Goal: Task Accomplishment & Management: Complete application form

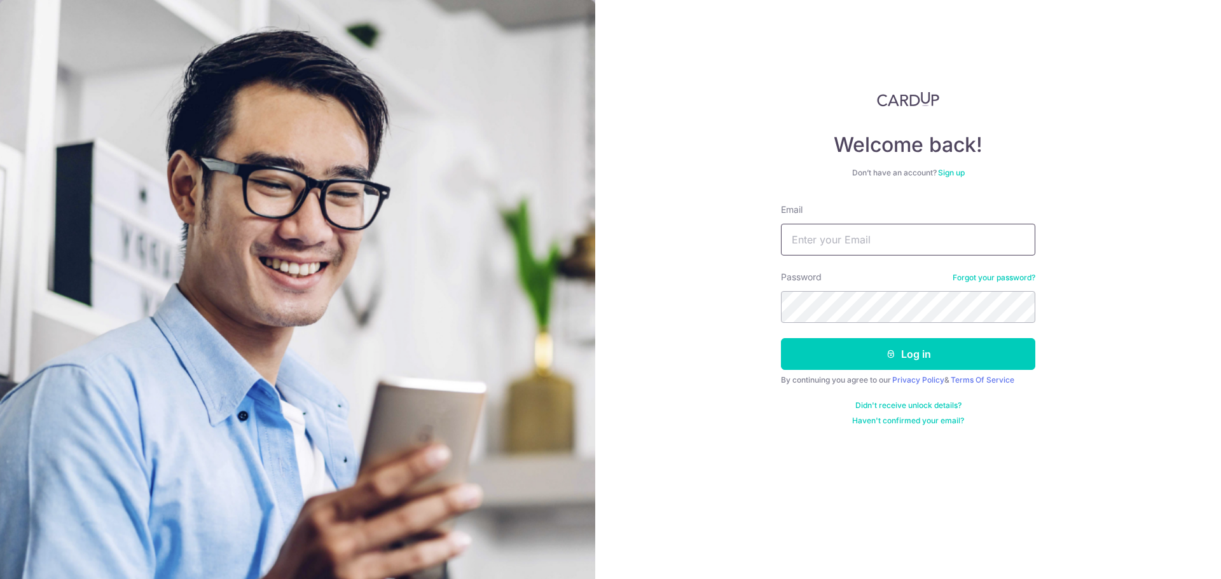
click at [836, 243] on input "Email" at bounding box center [908, 240] width 254 height 32
type input "[EMAIL_ADDRESS][DOMAIN_NAME]"
click at [911, 359] on button "Log in" at bounding box center [908, 354] width 254 height 32
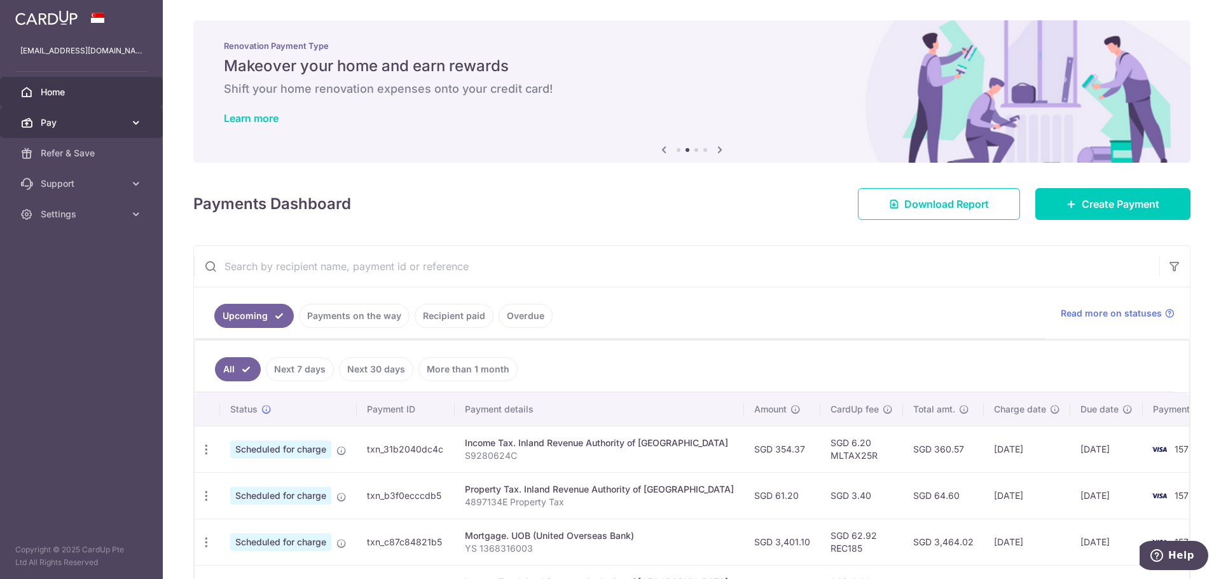
click at [116, 127] on span "Pay" at bounding box center [83, 122] width 84 height 13
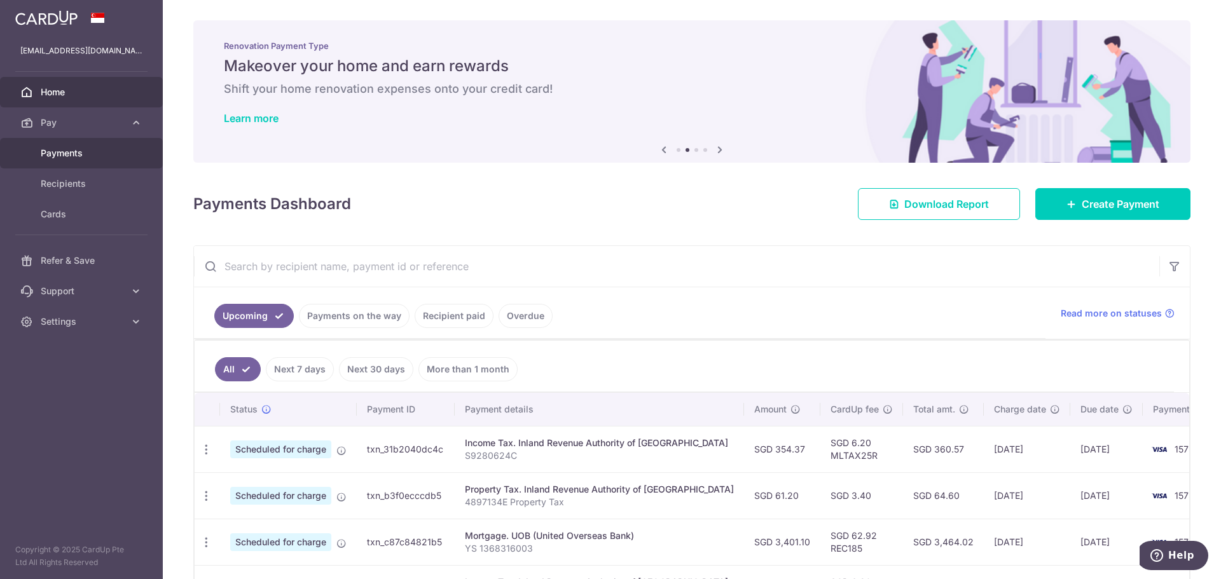
click at [100, 158] on span "Payments" at bounding box center [83, 153] width 84 height 13
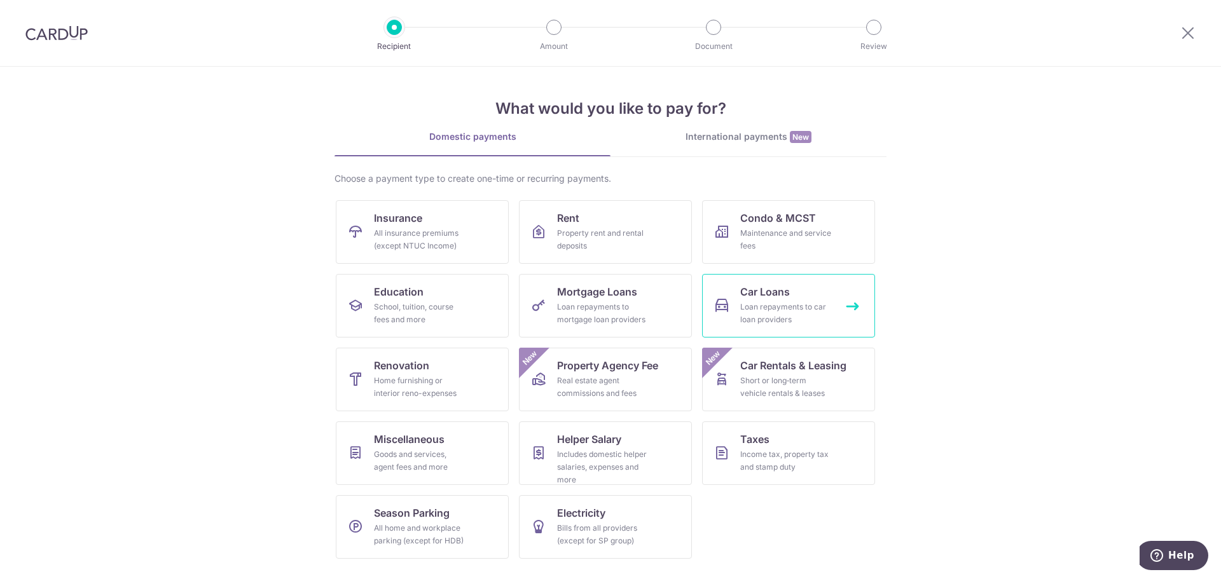
click at [772, 303] on div "Loan repayments to car loan providers" at bounding box center [786, 313] width 92 height 25
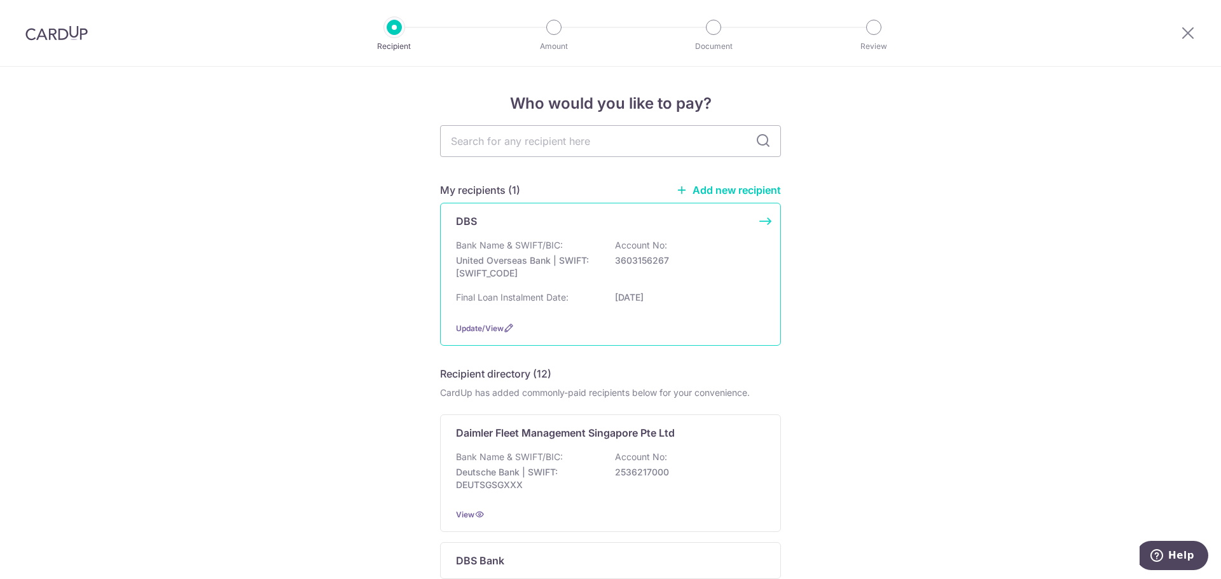
click at [738, 238] on div "DBS Bank Name & SWIFT/BIC: United Overseas Bank | SWIFT: UOVBSGSGXXX Account No…" at bounding box center [610, 274] width 341 height 143
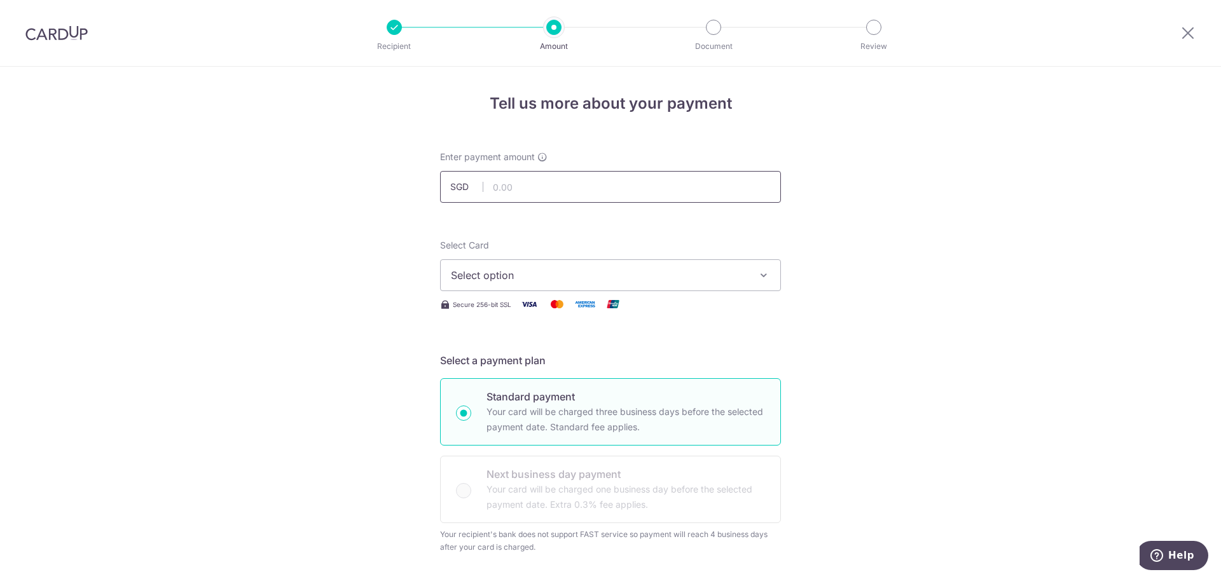
click at [599, 187] on input "text" at bounding box center [610, 187] width 341 height 32
type input "972.00"
click at [737, 270] on span "Select option" at bounding box center [599, 275] width 296 height 15
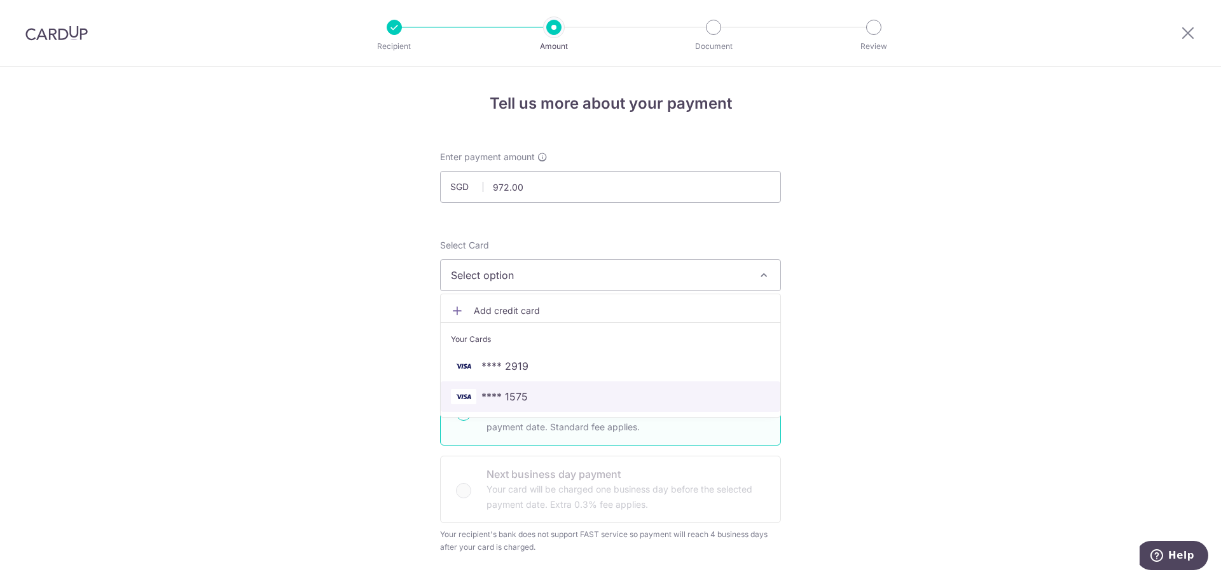
click at [545, 397] on span "**** 1575" at bounding box center [610, 396] width 319 height 15
type input "14/11/2029"
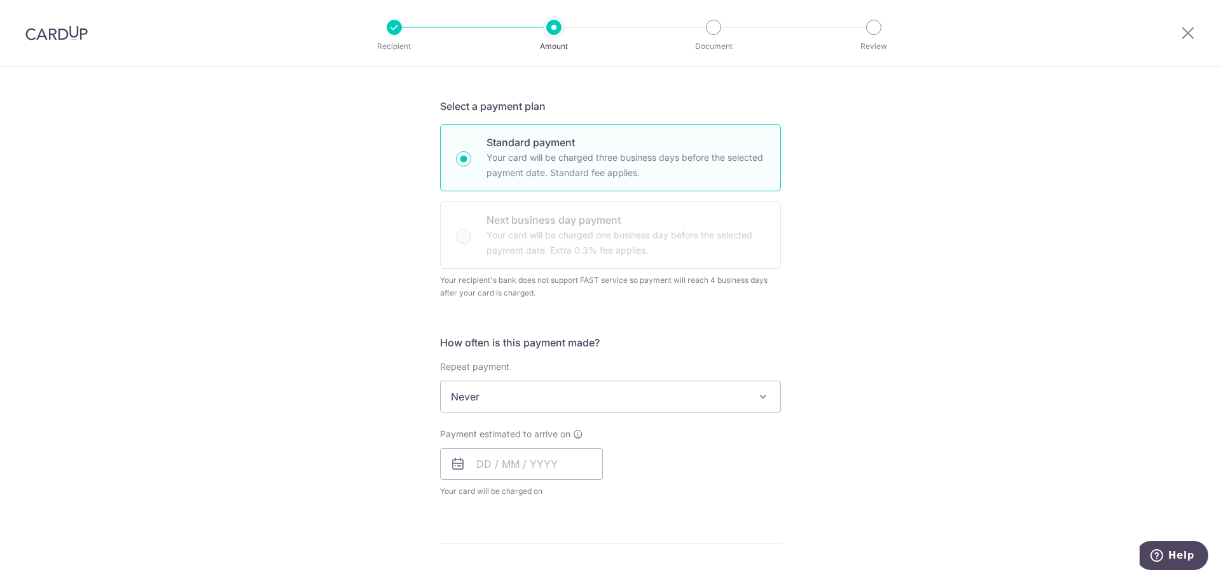
scroll to position [318, 0]
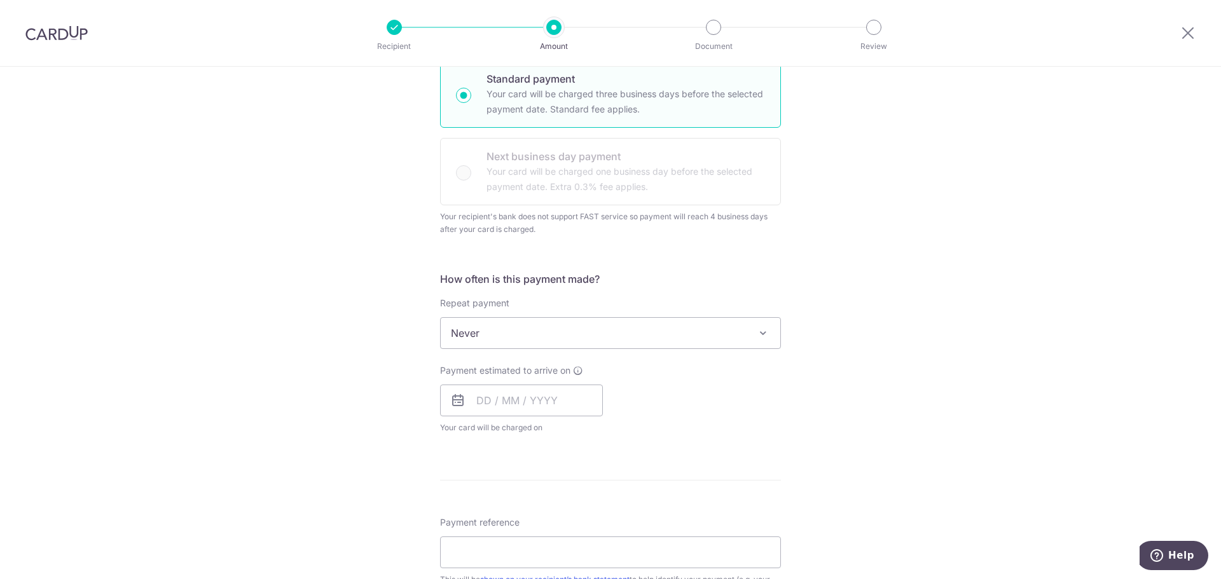
click at [648, 336] on span "Never" at bounding box center [611, 333] width 340 height 31
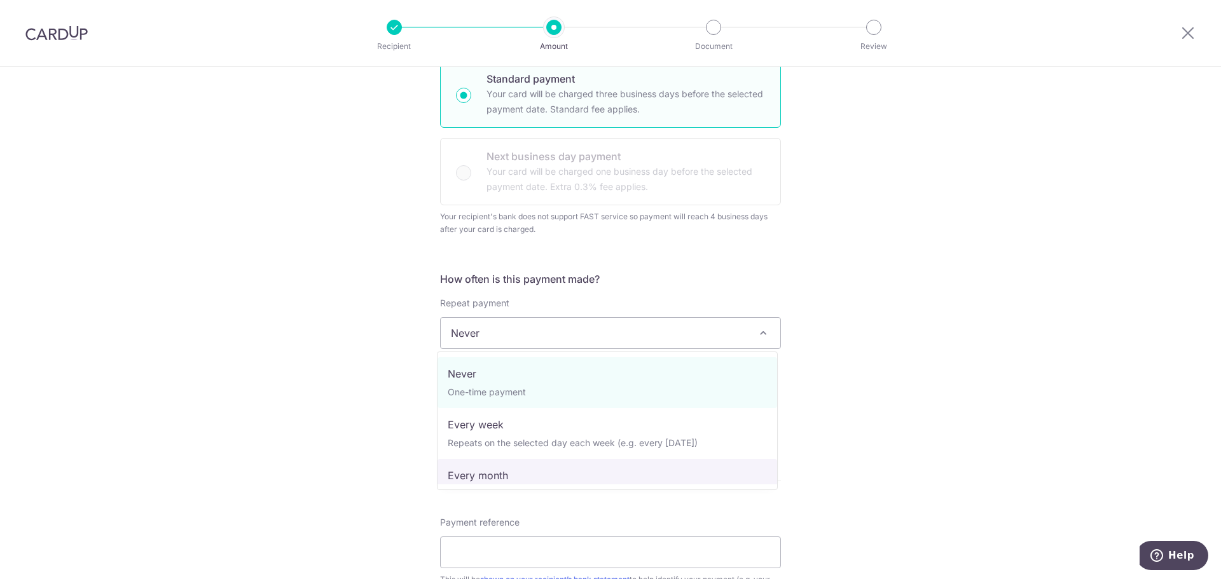
select select "3"
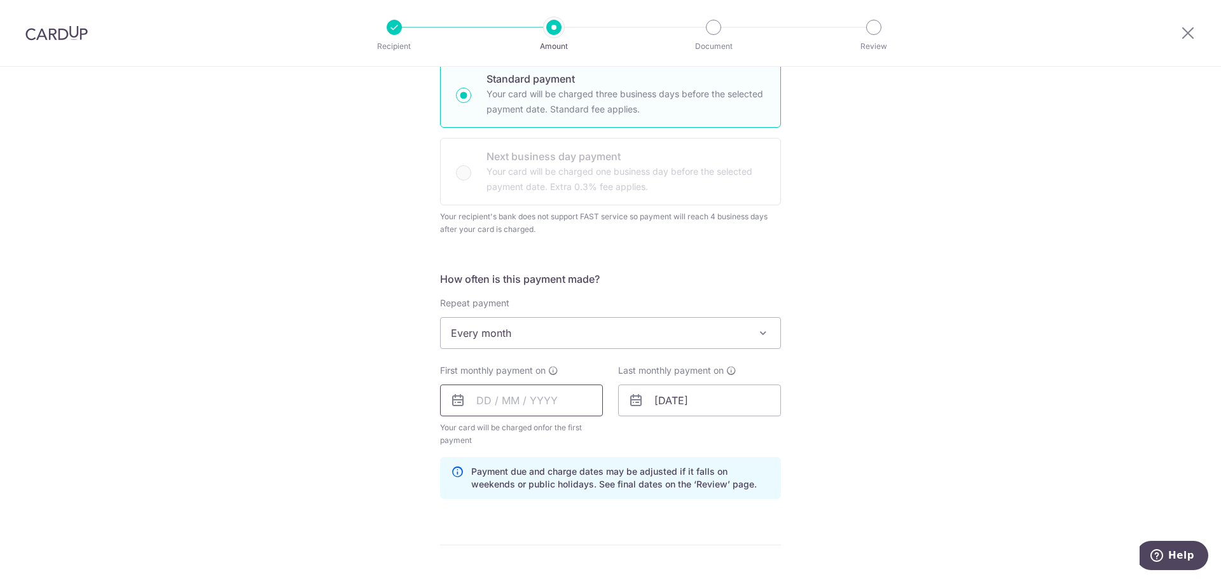
scroll to position [382, 0]
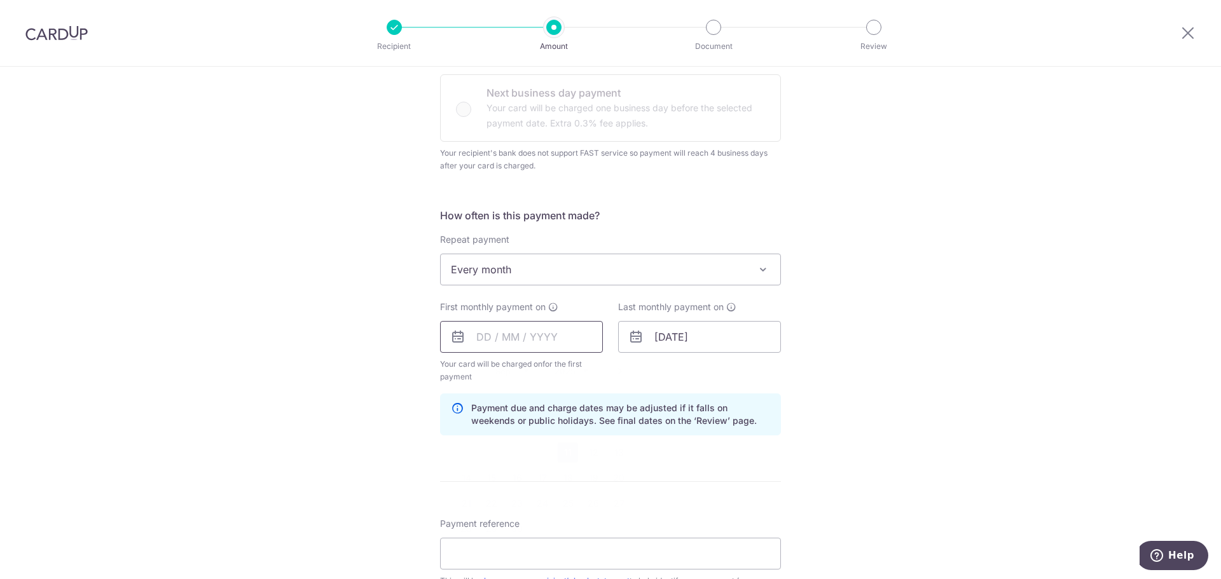
click at [473, 337] on input "text" at bounding box center [521, 337] width 163 height 32
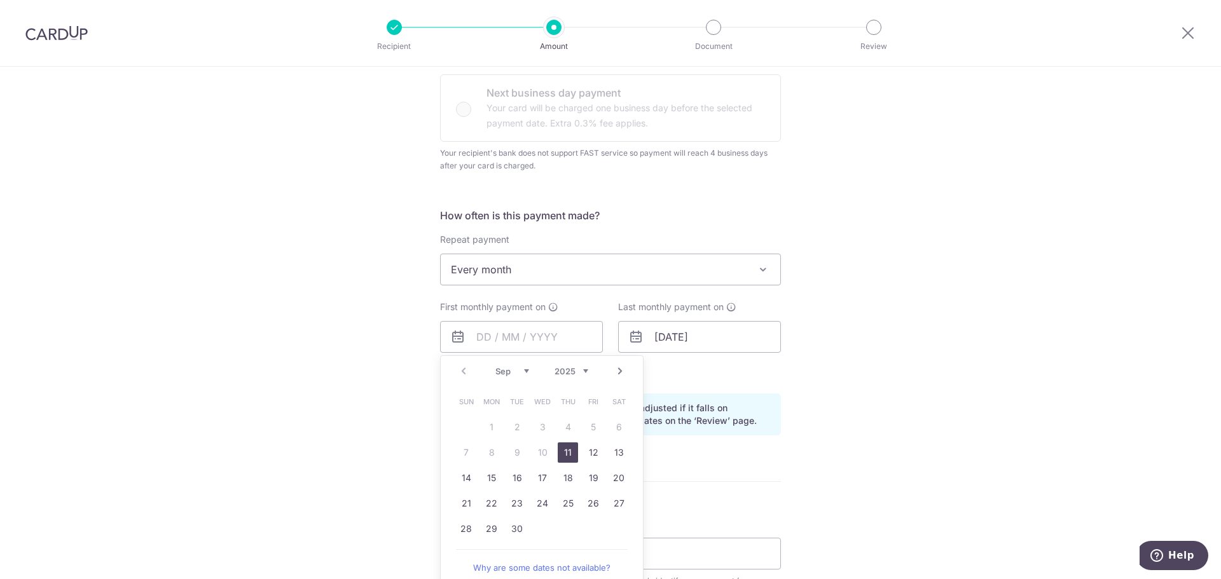
click at [569, 450] on link "11" at bounding box center [568, 453] width 20 height 20
type input "[DATE]"
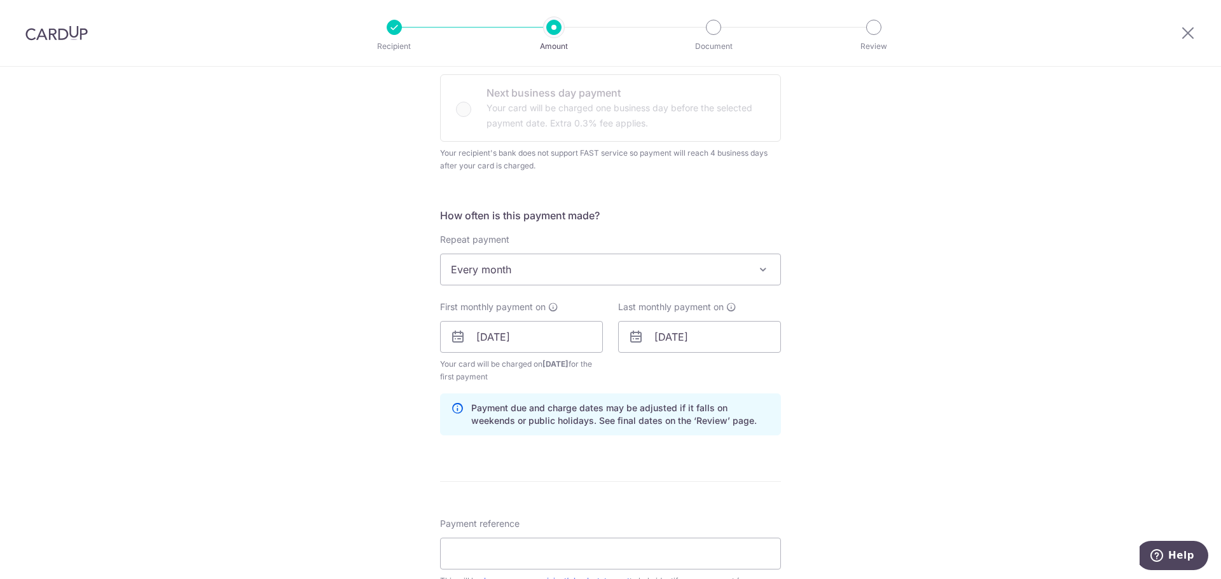
click at [944, 356] on div "Tell us more about your payment Enter payment amount SGD 972.00 972.00 Select C…" at bounding box center [610, 308] width 1221 height 1246
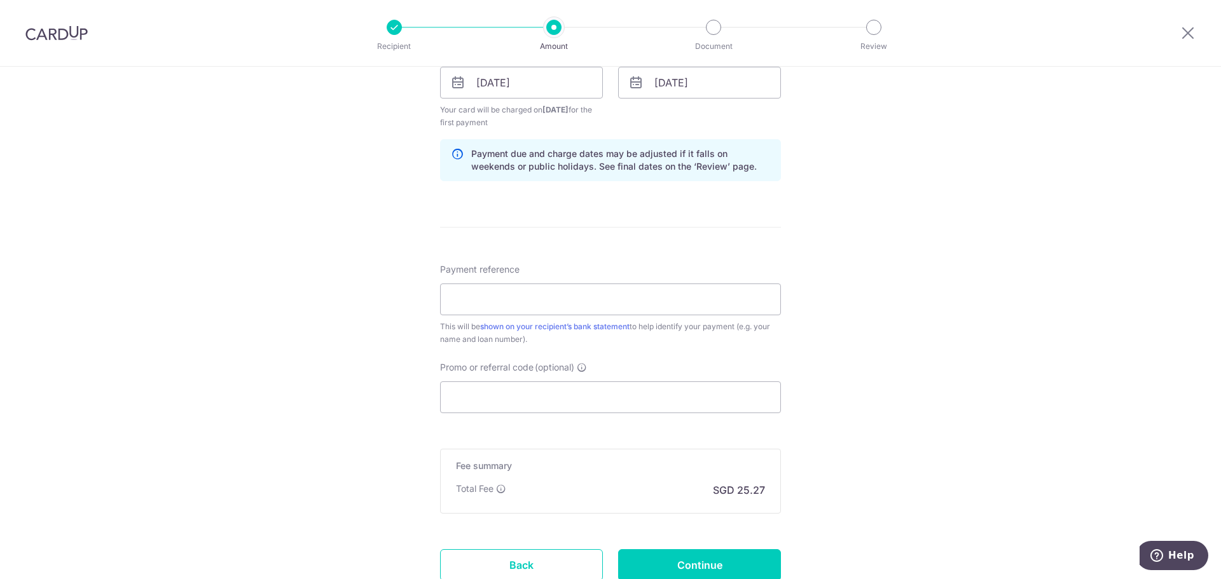
scroll to position [700, 0]
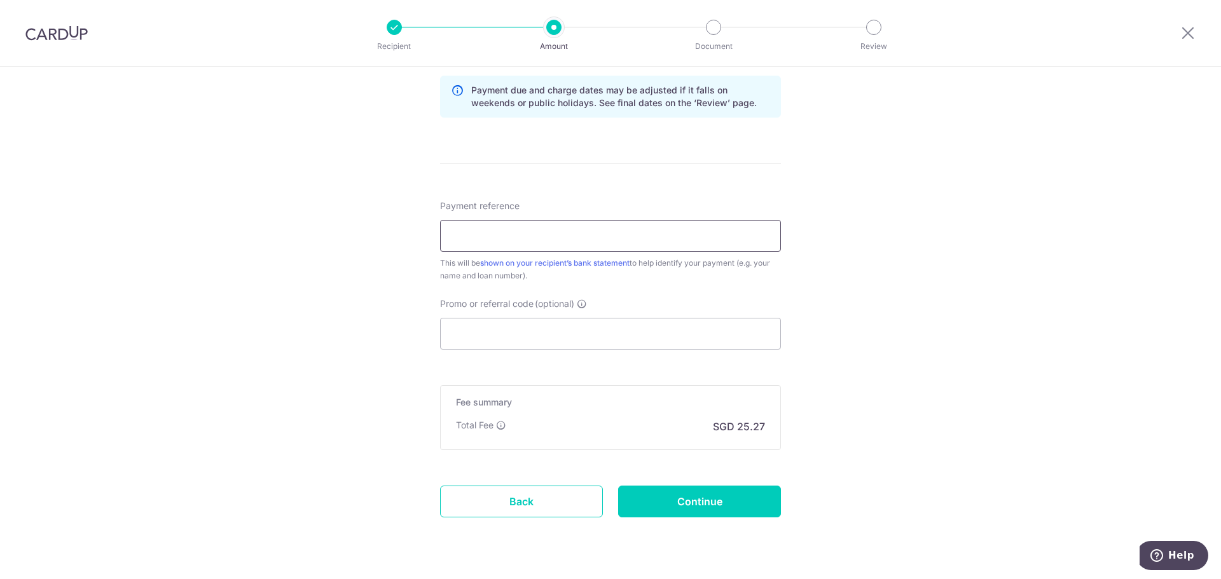
click at [635, 237] on input "Payment reference" at bounding box center [610, 236] width 341 height 32
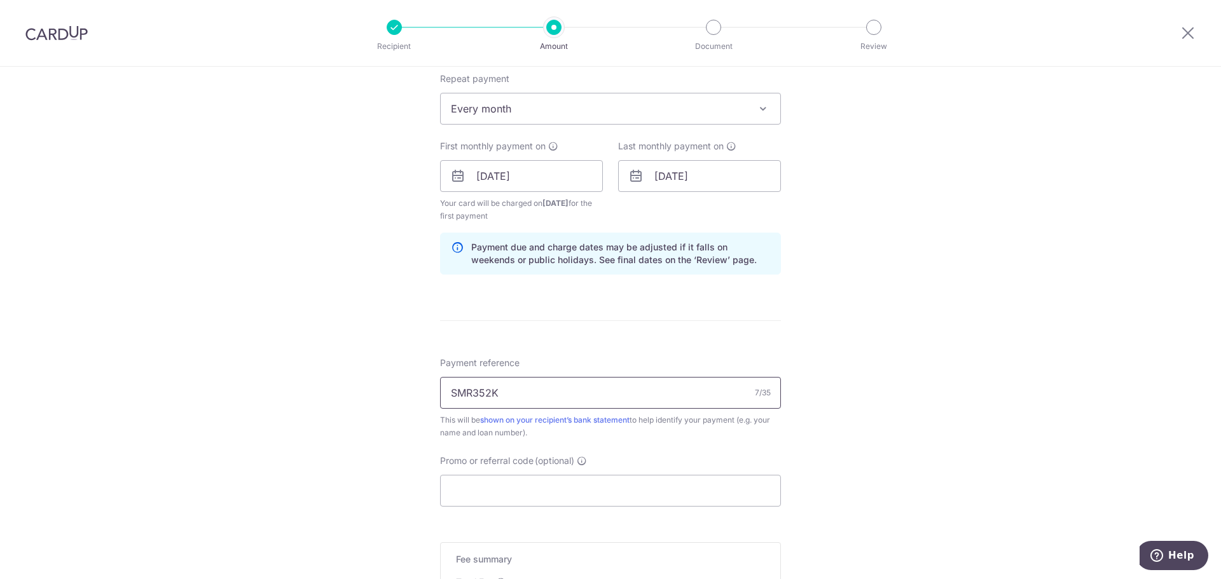
scroll to position [733, 0]
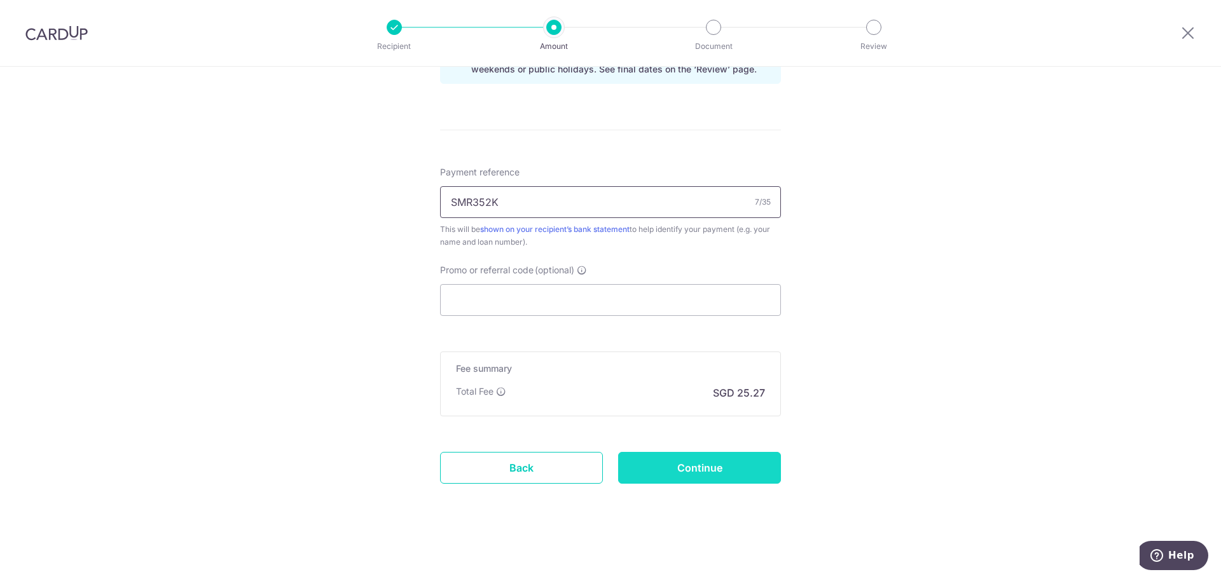
type input "SMR352K"
click at [737, 468] on input "Continue" at bounding box center [699, 468] width 163 height 32
type input "Create Schedule"
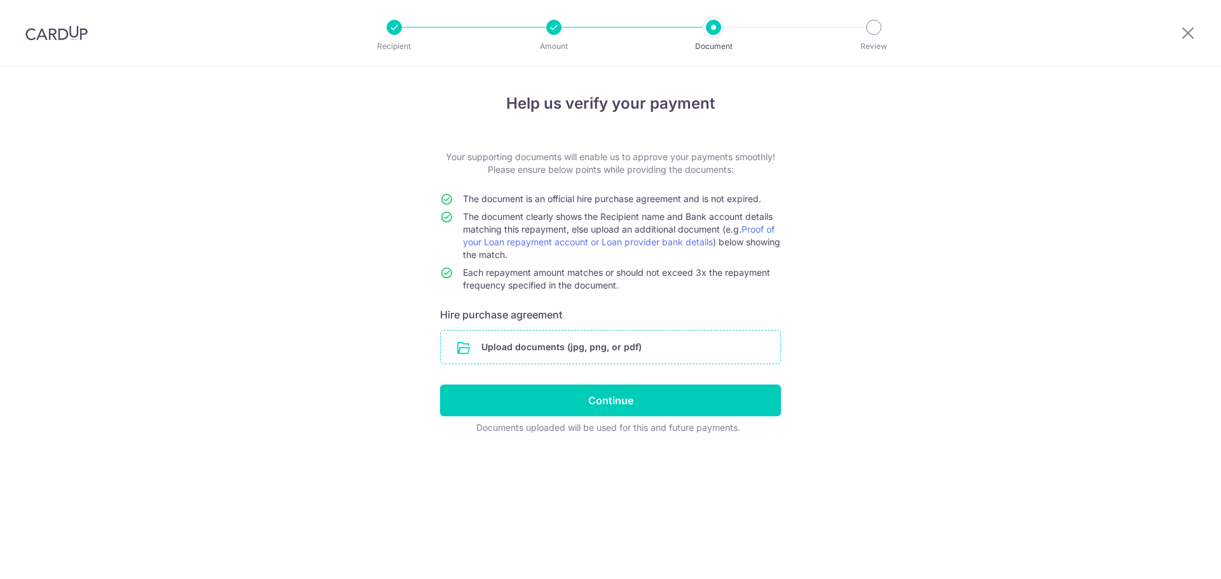
click at [586, 350] on input "file" at bounding box center [611, 347] width 340 height 33
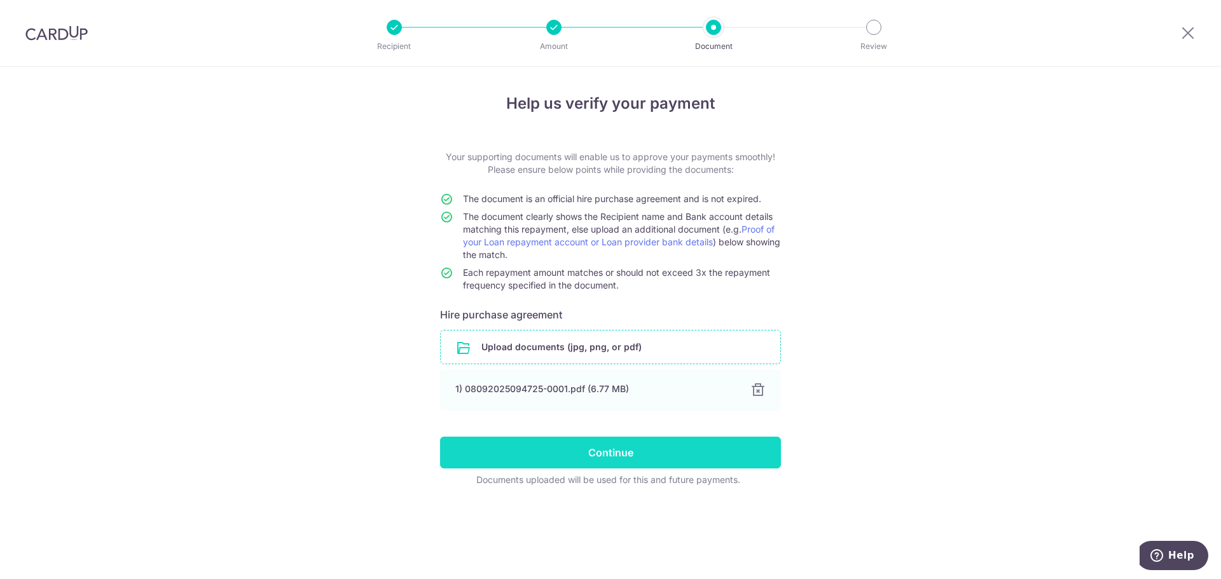
click at [633, 456] on input "Continue" at bounding box center [610, 453] width 341 height 32
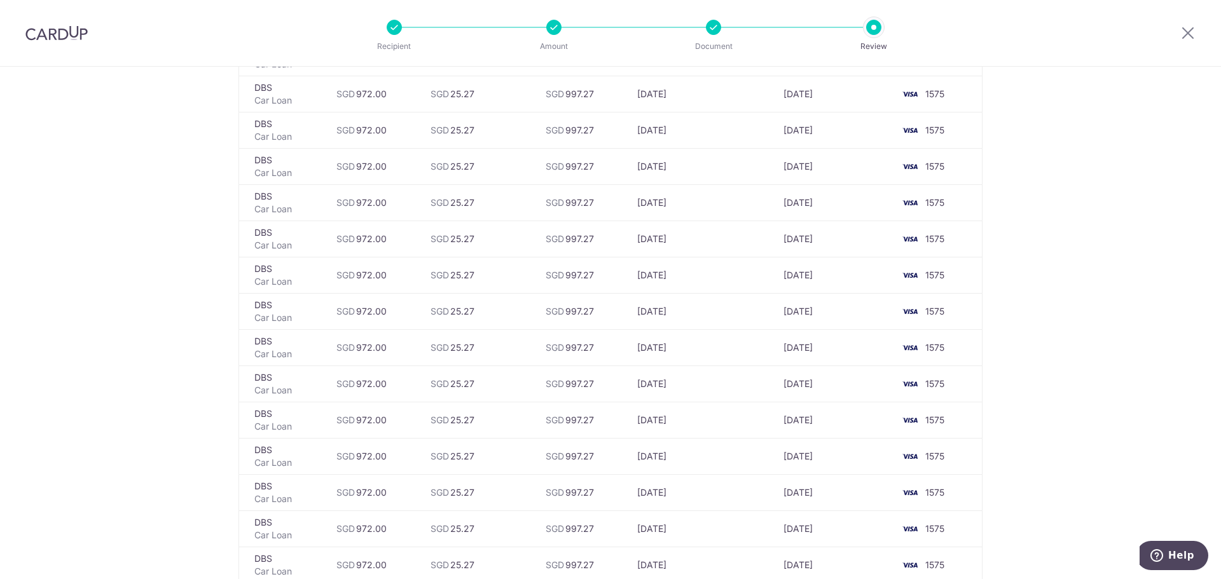
scroll to position [1681, 0]
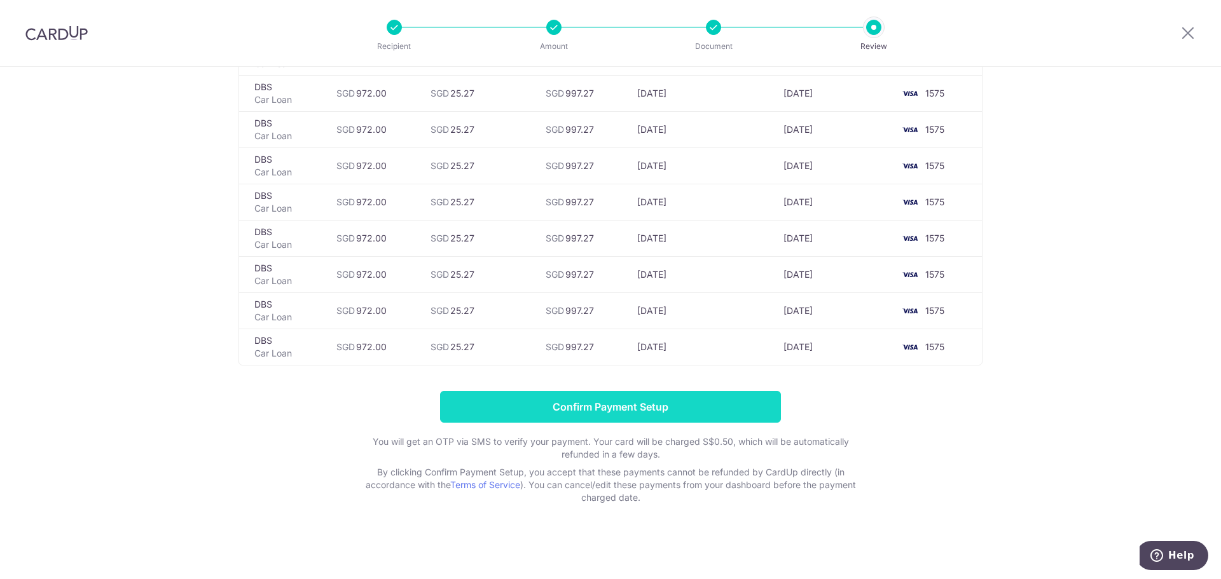
click at [590, 407] on input "Confirm Payment Setup" at bounding box center [610, 407] width 341 height 32
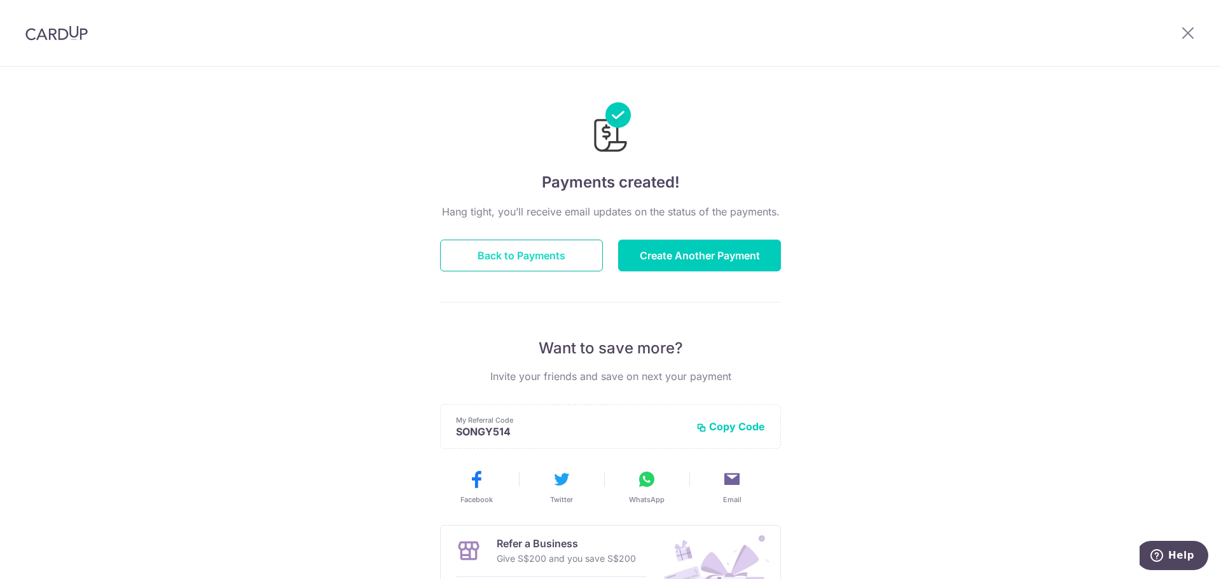
click at [513, 252] on button "Back to Payments" at bounding box center [521, 256] width 163 height 32
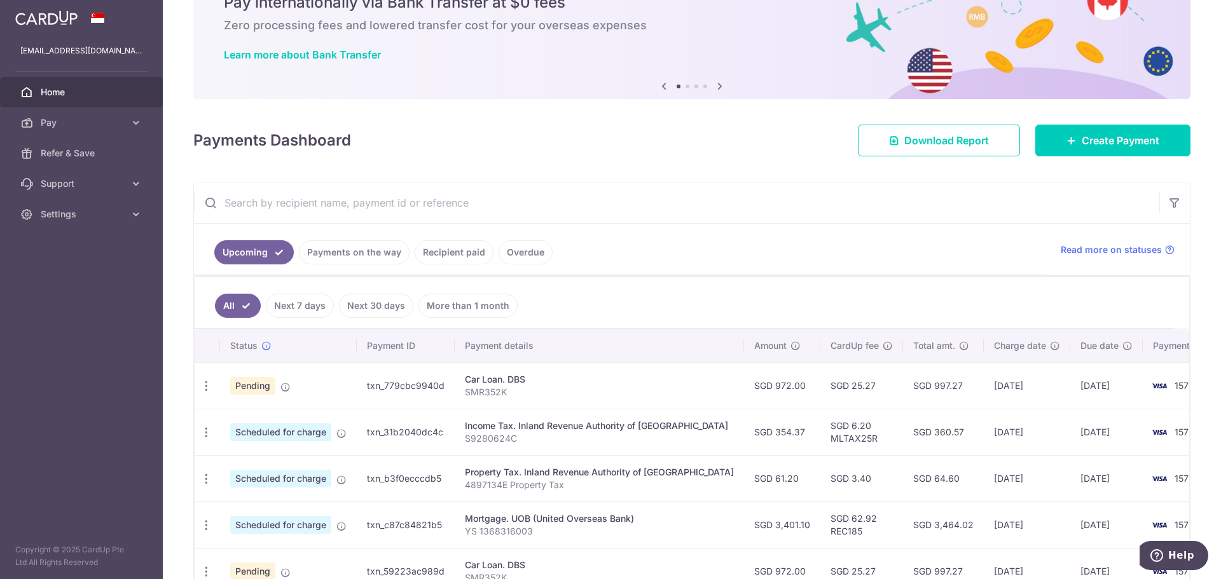
scroll to position [127, 0]
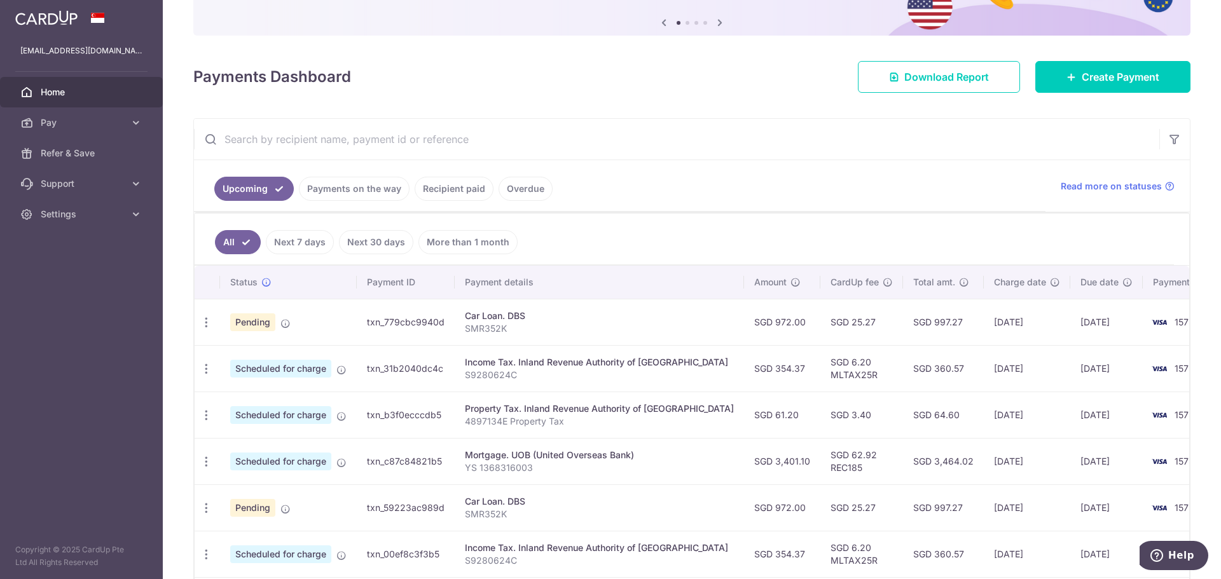
click at [452, 322] on td "txn_779cbc9940d" at bounding box center [406, 322] width 98 height 46
click at [1175, 322] on span "1575" at bounding box center [1184, 322] width 19 height 11
click at [515, 319] on div "Car Loan. DBS" at bounding box center [599, 316] width 269 height 13
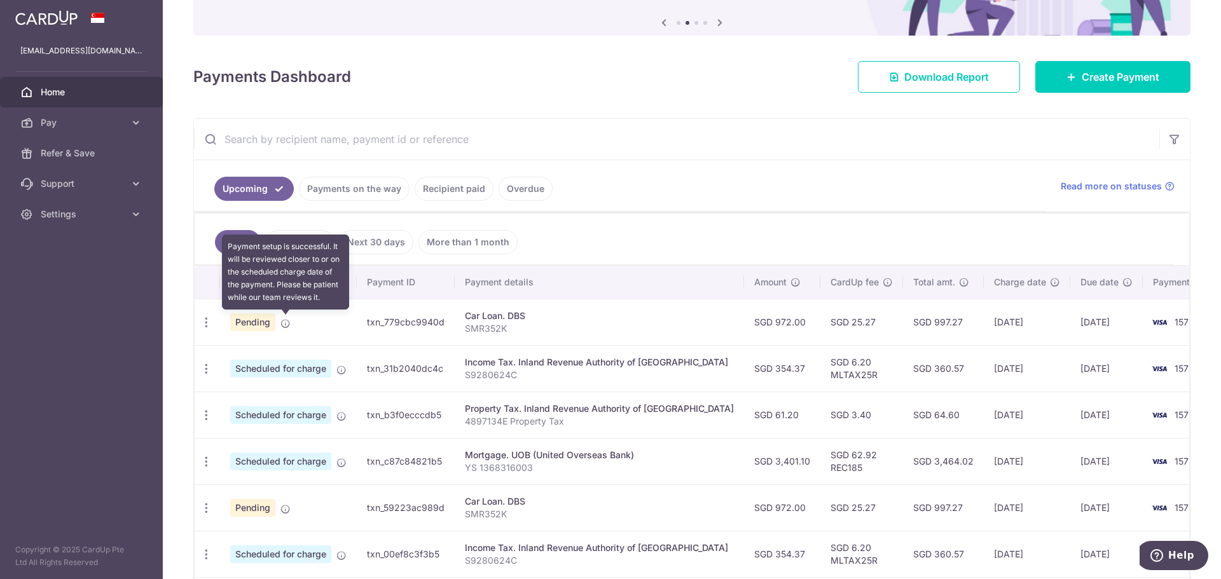
click at [285, 324] on icon at bounding box center [285, 324] width 10 height 10
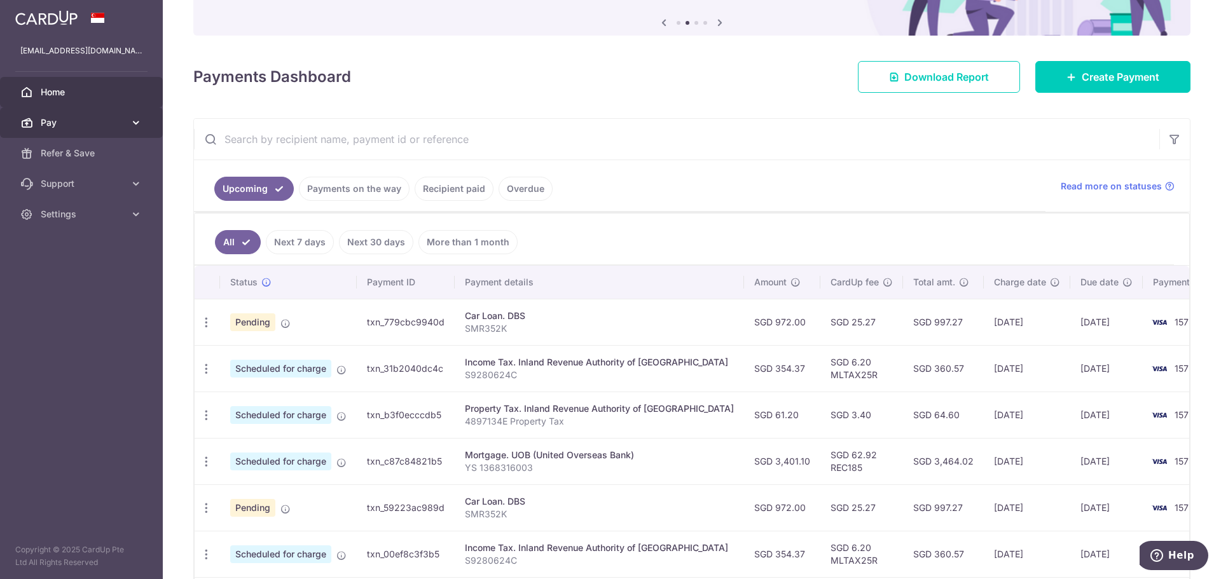
click at [106, 130] on link "Pay" at bounding box center [81, 122] width 163 height 31
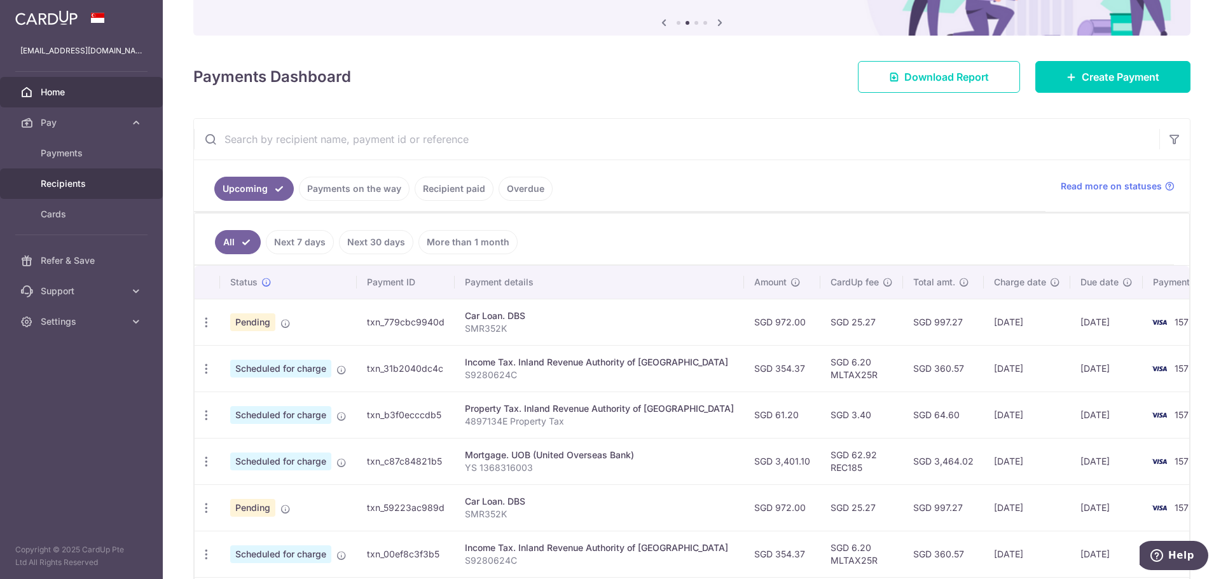
click at [90, 188] on span "Recipients" at bounding box center [83, 183] width 84 height 13
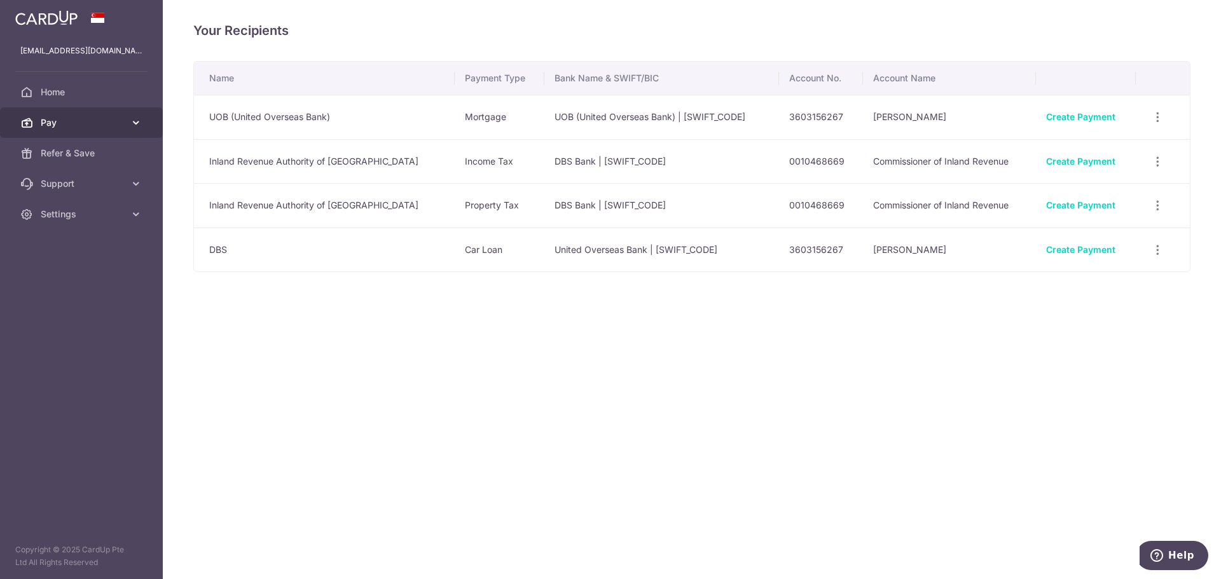
click at [120, 125] on span "Pay" at bounding box center [83, 122] width 84 height 13
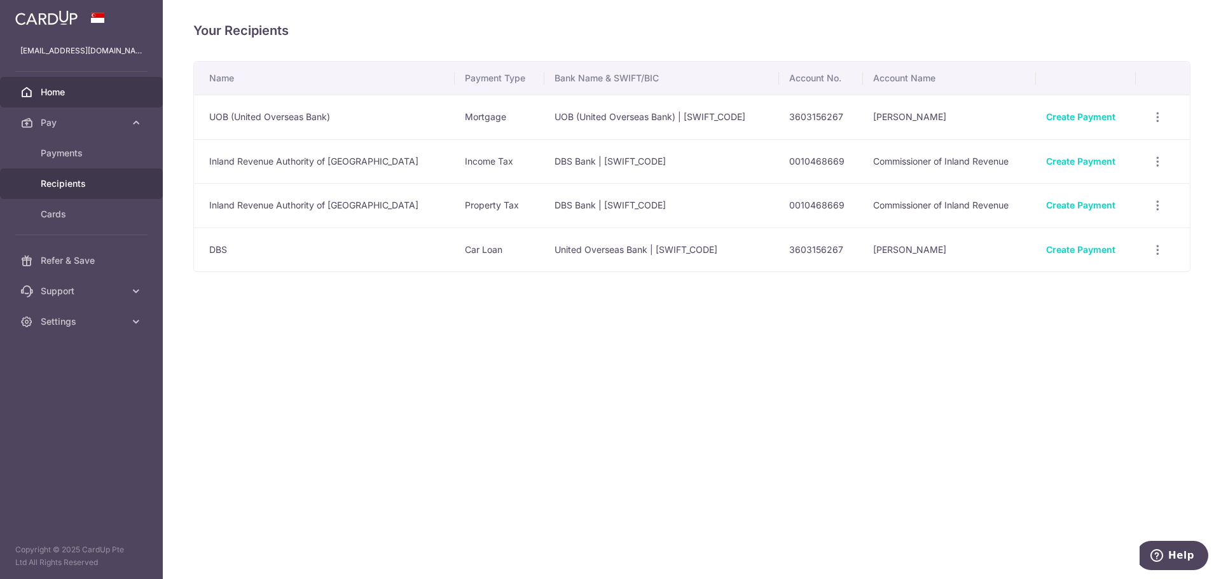
click at [109, 95] on span "Home" at bounding box center [83, 92] width 84 height 13
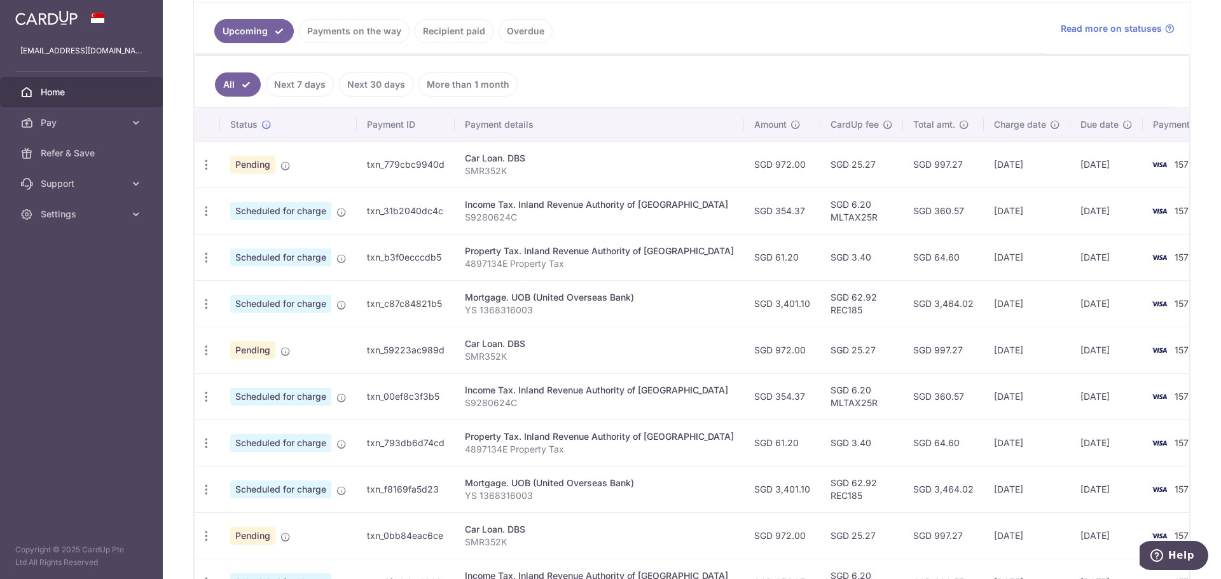
scroll to position [277, 0]
